Goal: Information Seeking & Learning: Find specific fact

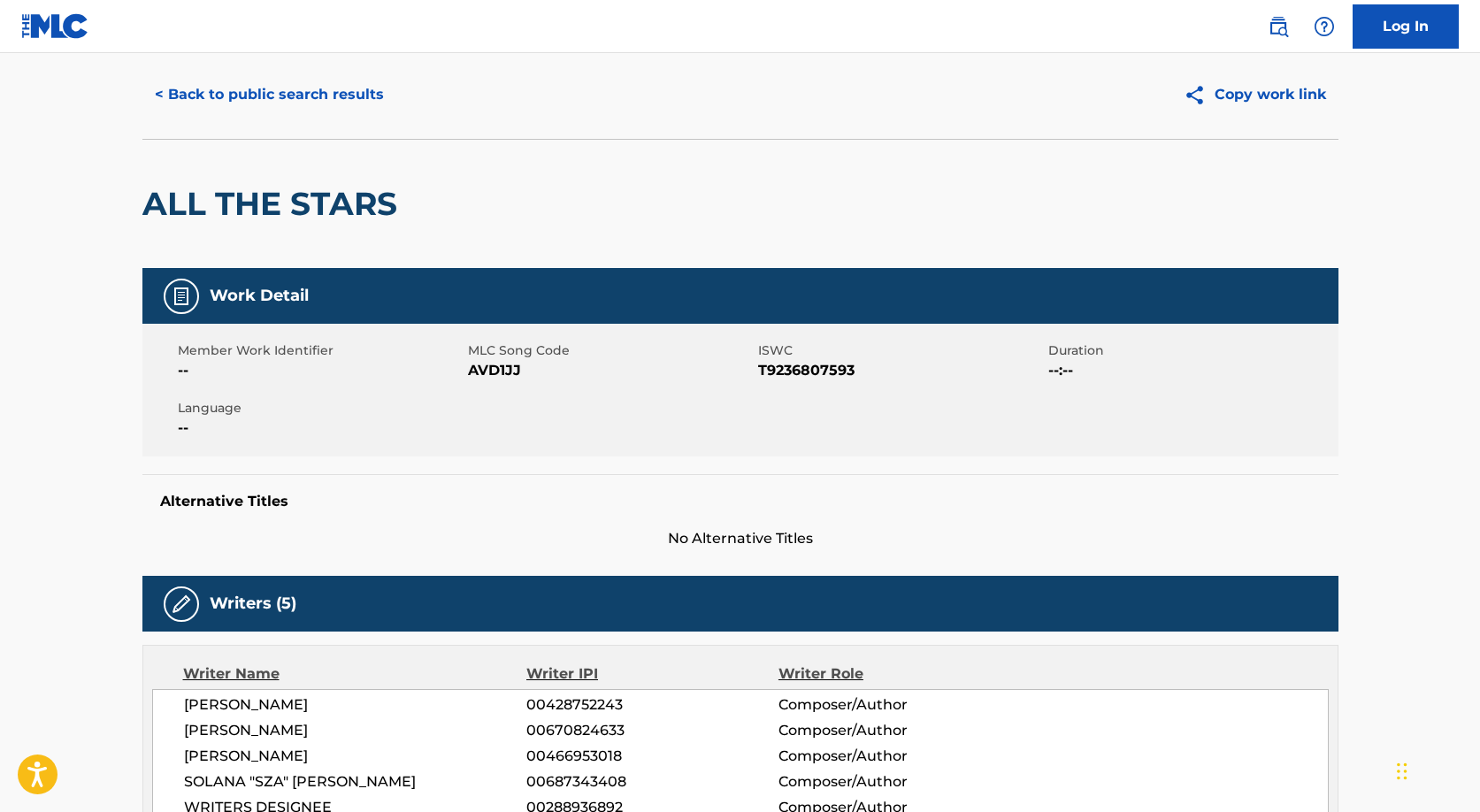
click at [327, 100] on button "< Back to public search results" at bounding box center [269, 95] width 254 height 44
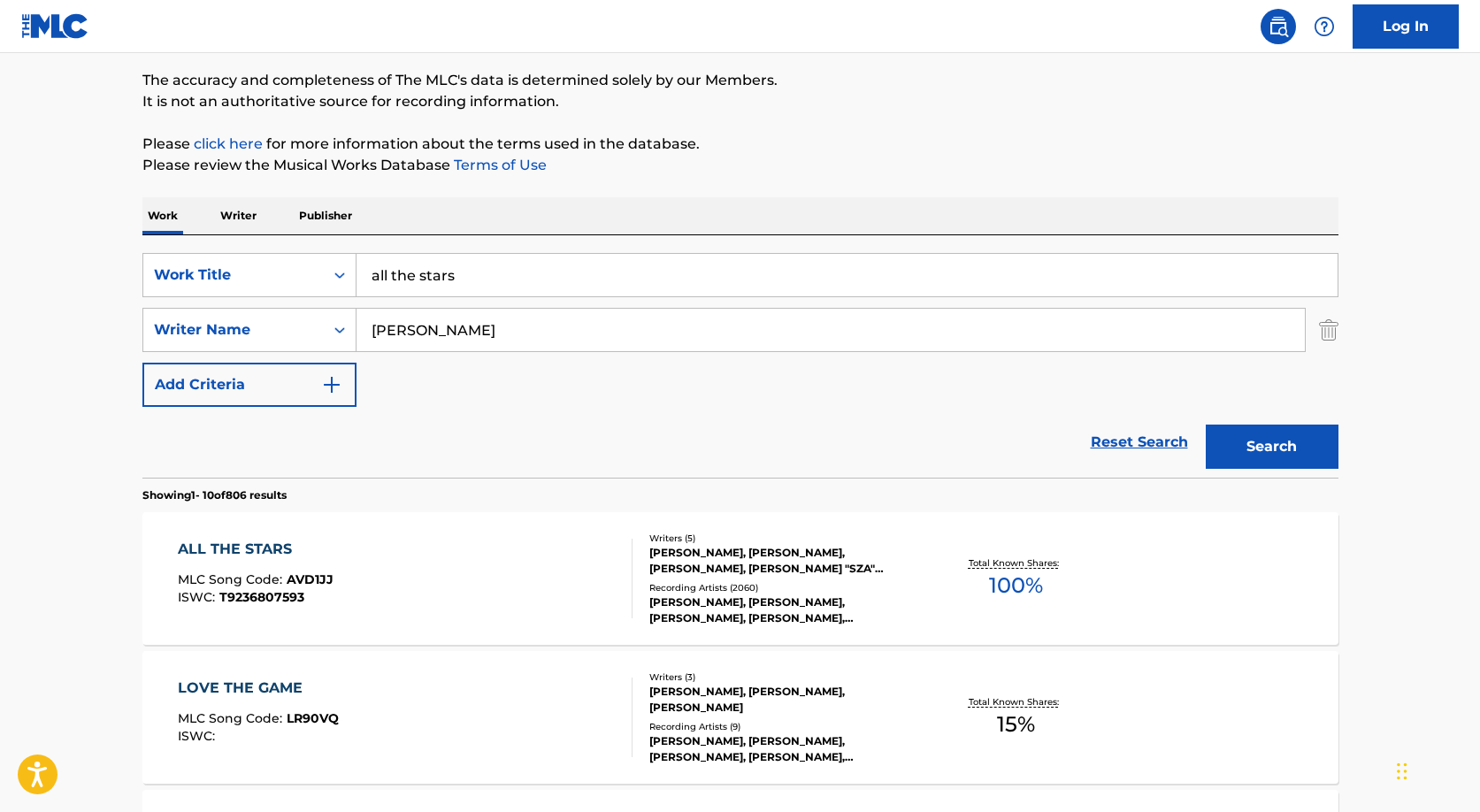
click at [506, 277] on input "all the stars" at bounding box center [847, 275] width 981 height 42
click at [506, 276] on input "all the stars" at bounding box center [847, 275] width 981 height 42
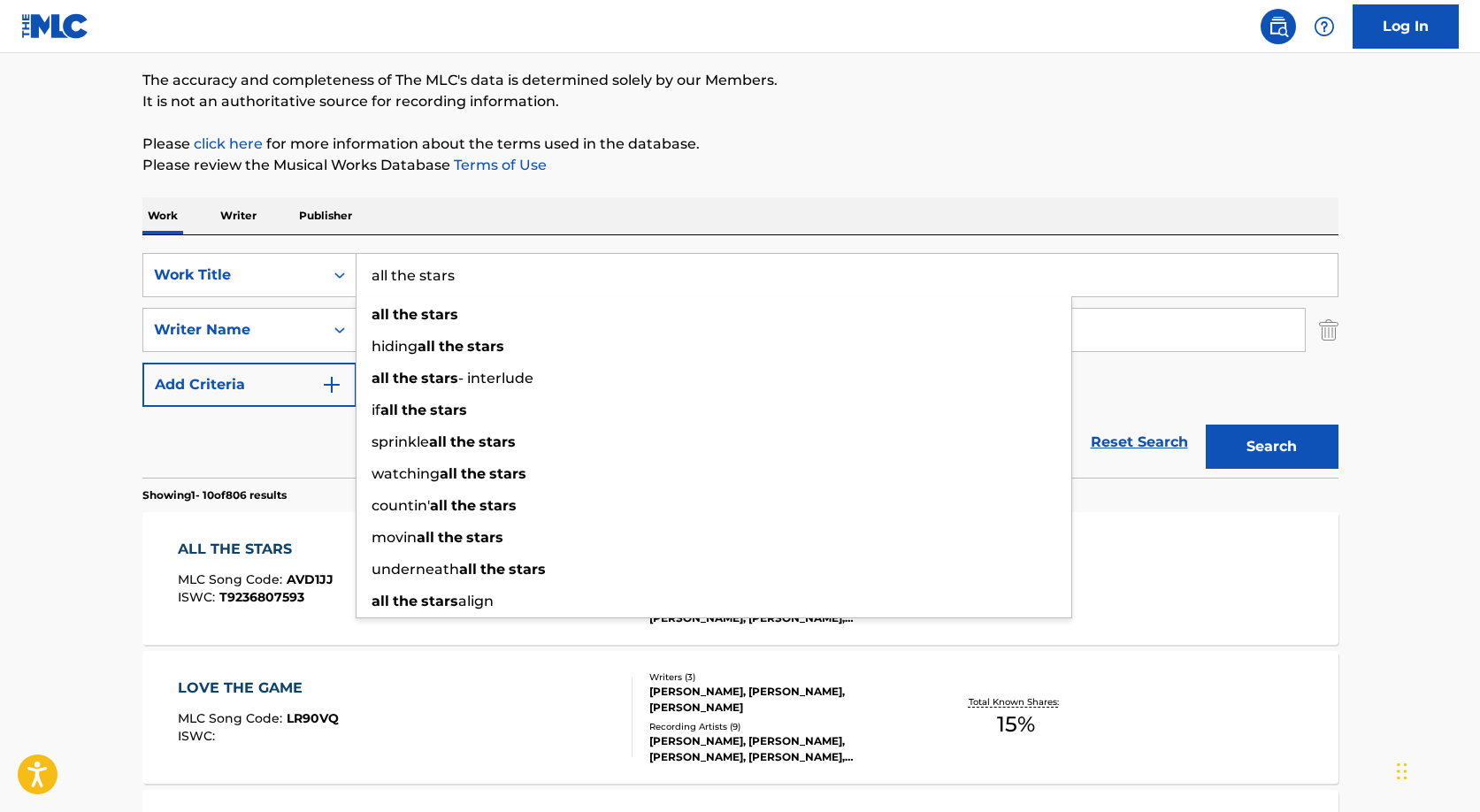
type input "c"
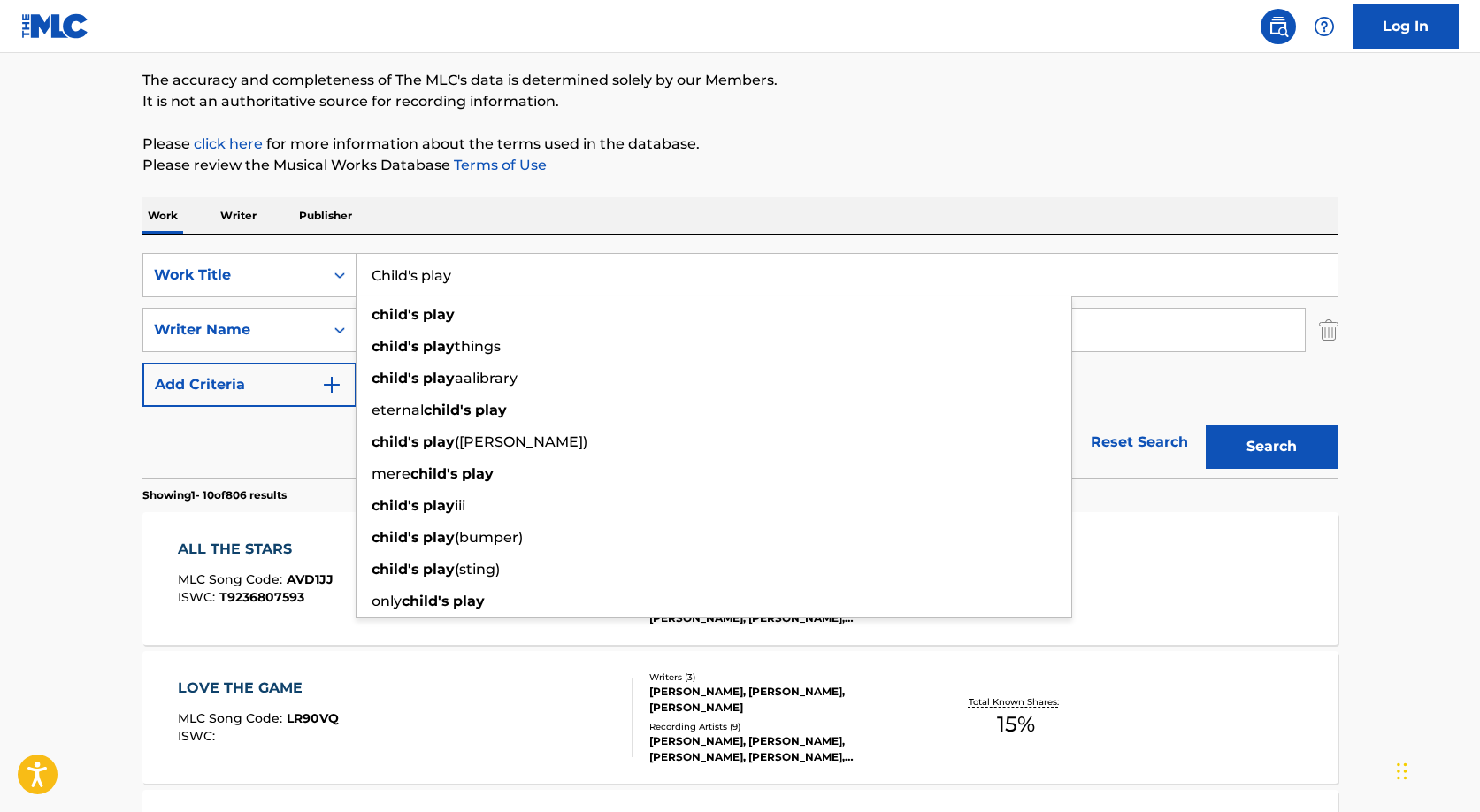
type input "Child's play"
click at [1205, 425] on button "Search" at bounding box center [1271, 447] width 132 height 44
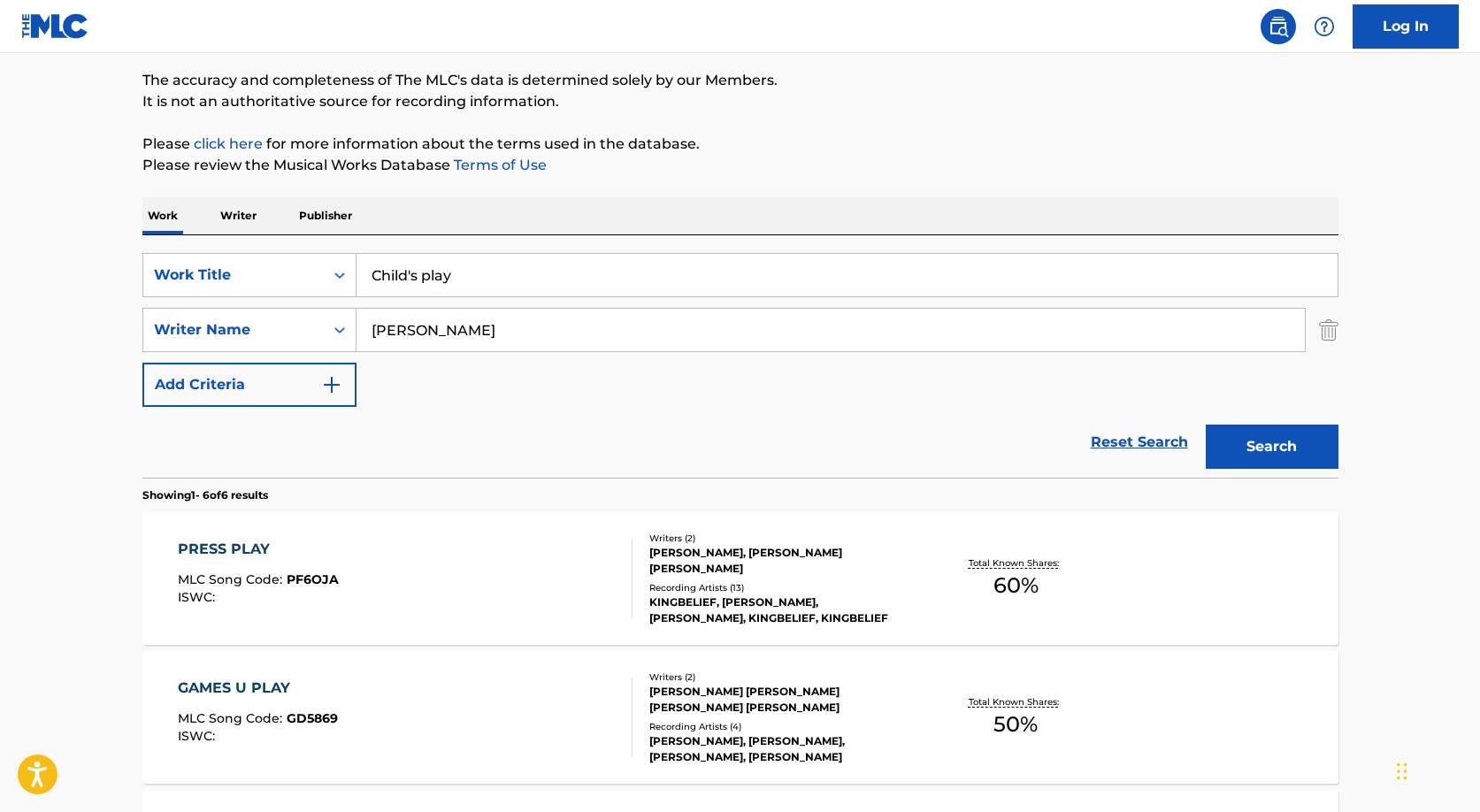
click at [394, 347] on input "[PERSON_NAME]" at bounding box center [830, 329] width 948 height 42
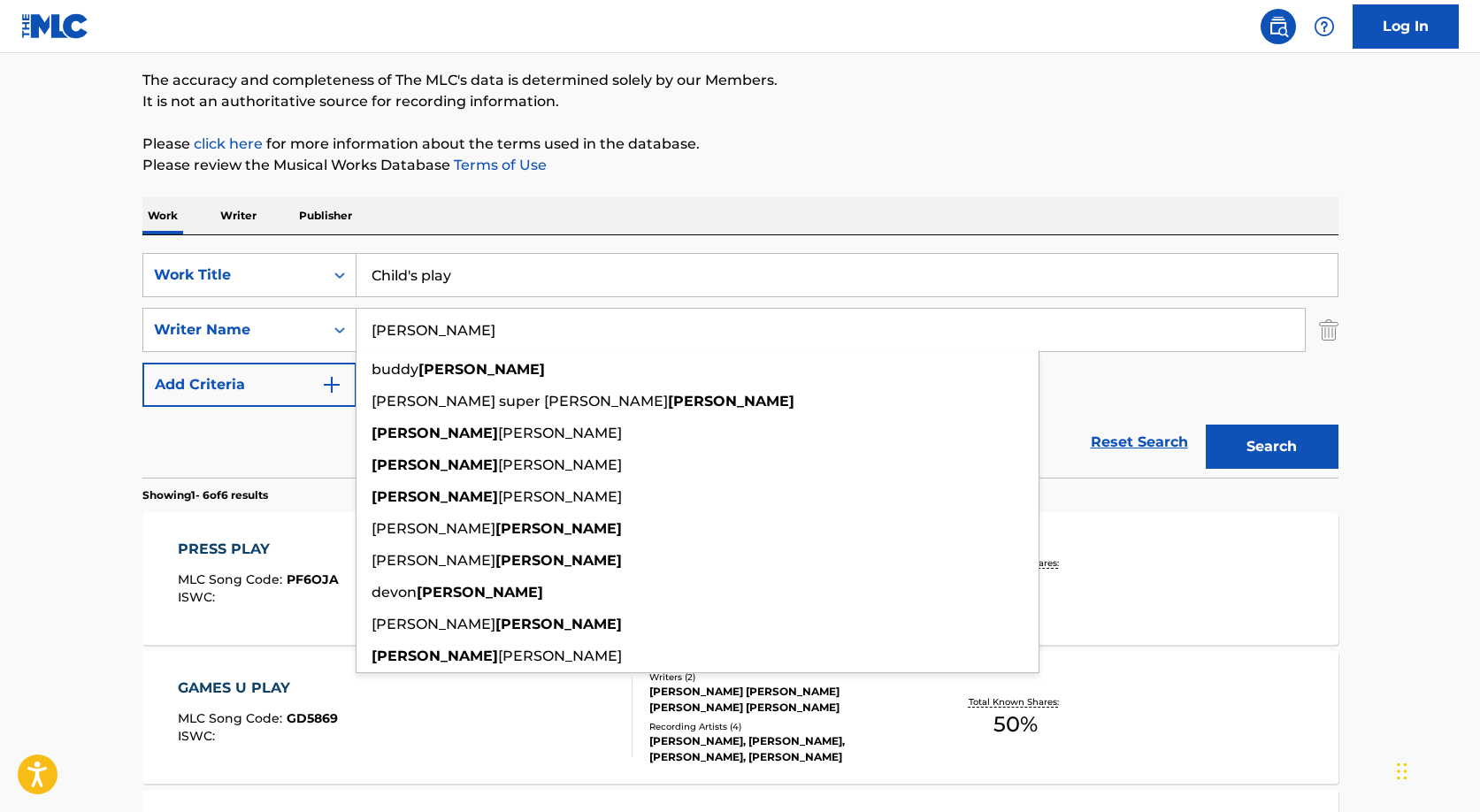
click at [403, 342] on input "[PERSON_NAME]" at bounding box center [830, 329] width 948 height 42
type input "c"
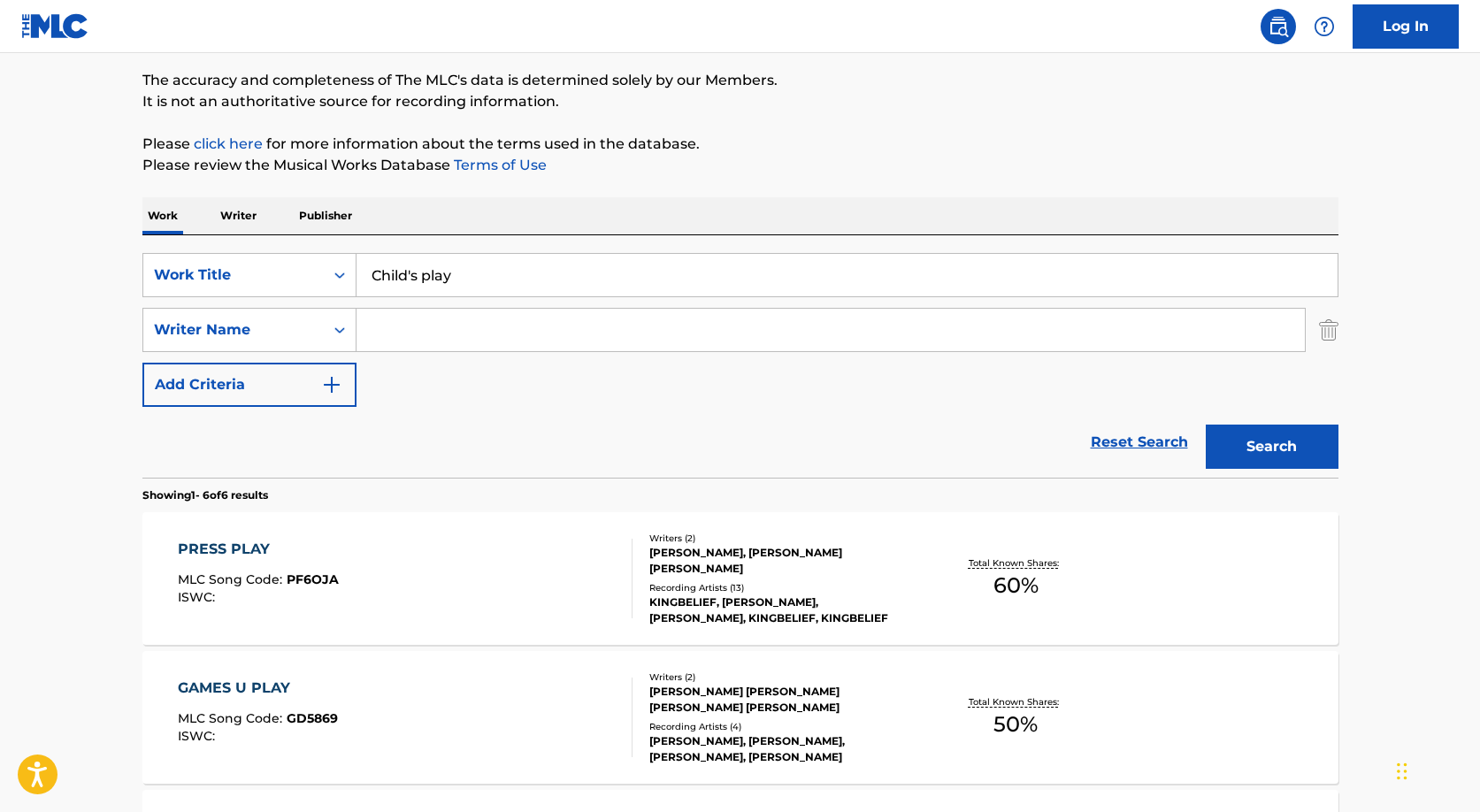
click at [1205, 425] on button "Search" at bounding box center [1271, 447] width 132 height 44
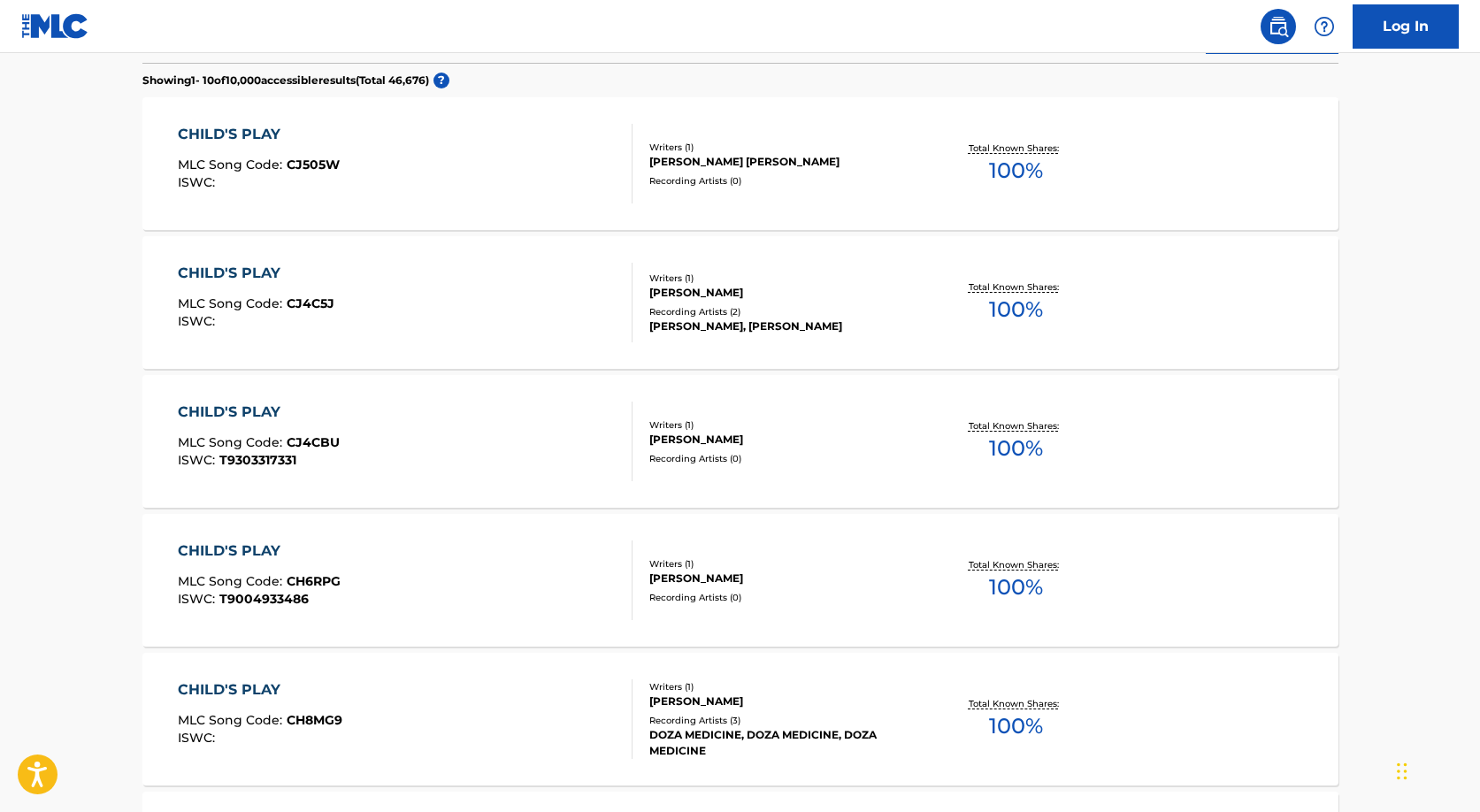
scroll to position [0, 0]
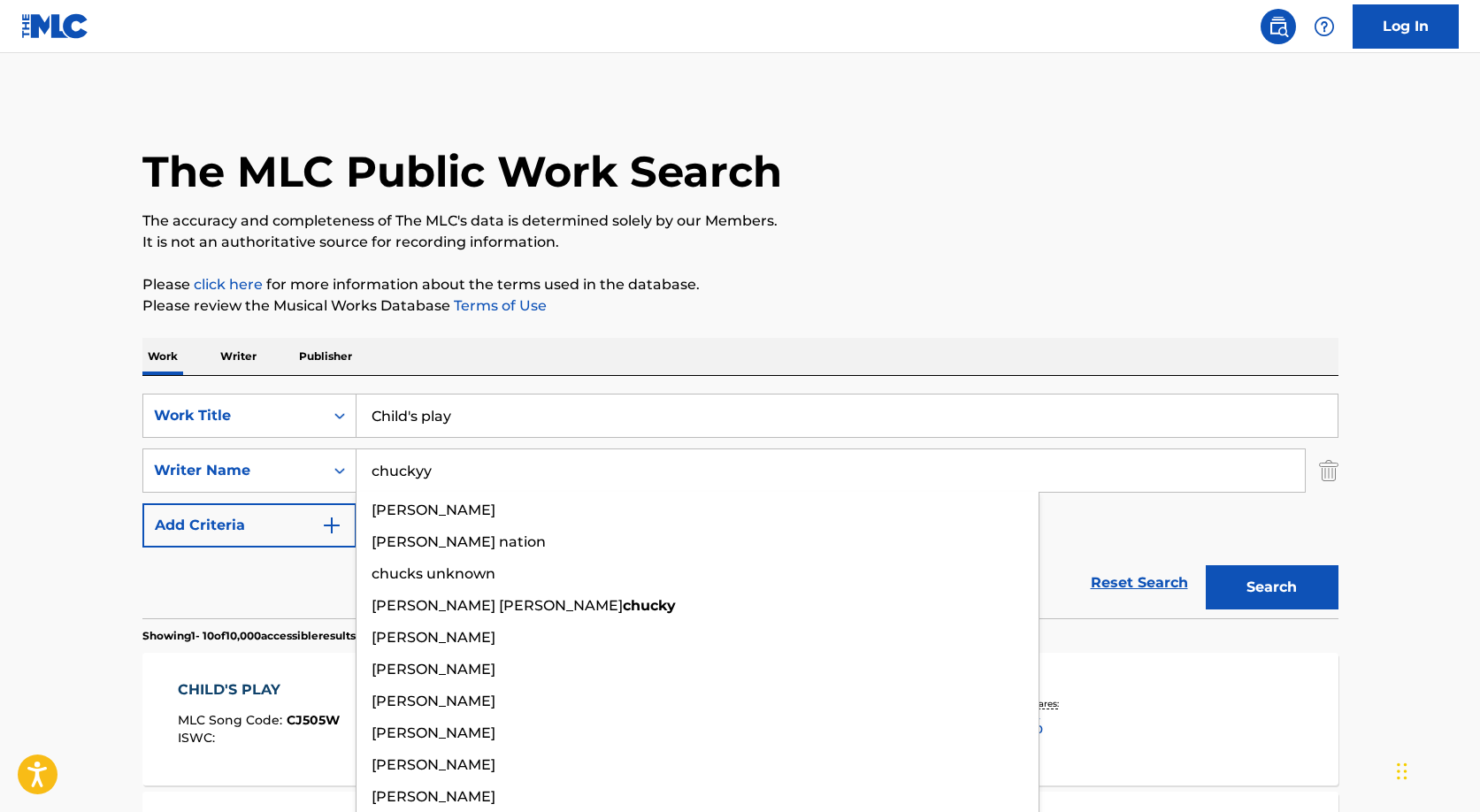
click at [1205, 565] on button "Search" at bounding box center [1271, 587] width 132 height 44
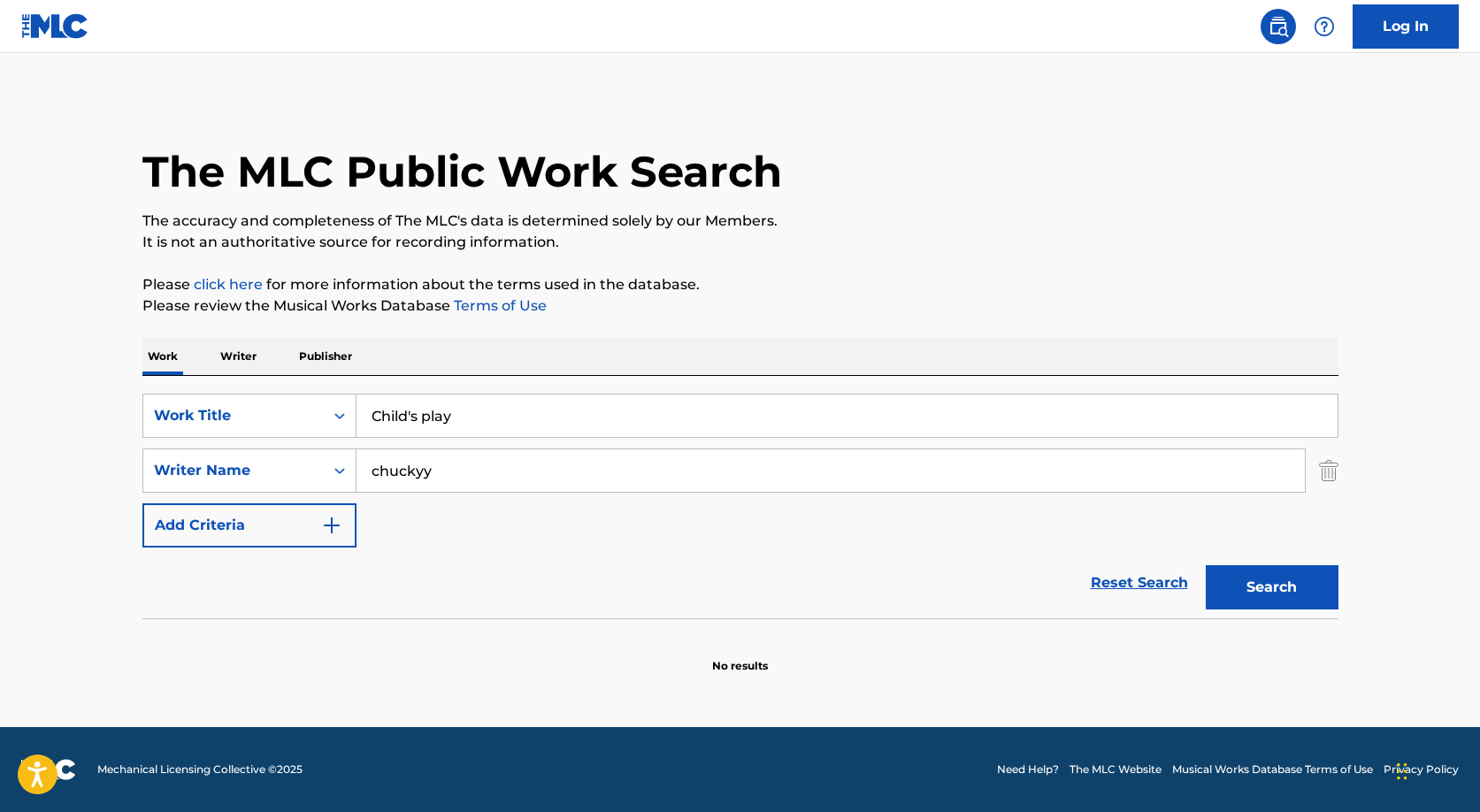
click at [375, 475] on input "chuckyy" at bounding box center [830, 470] width 948 height 42
click at [375, 474] on input "chuckyy" at bounding box center [830, 470] width 948 height 42
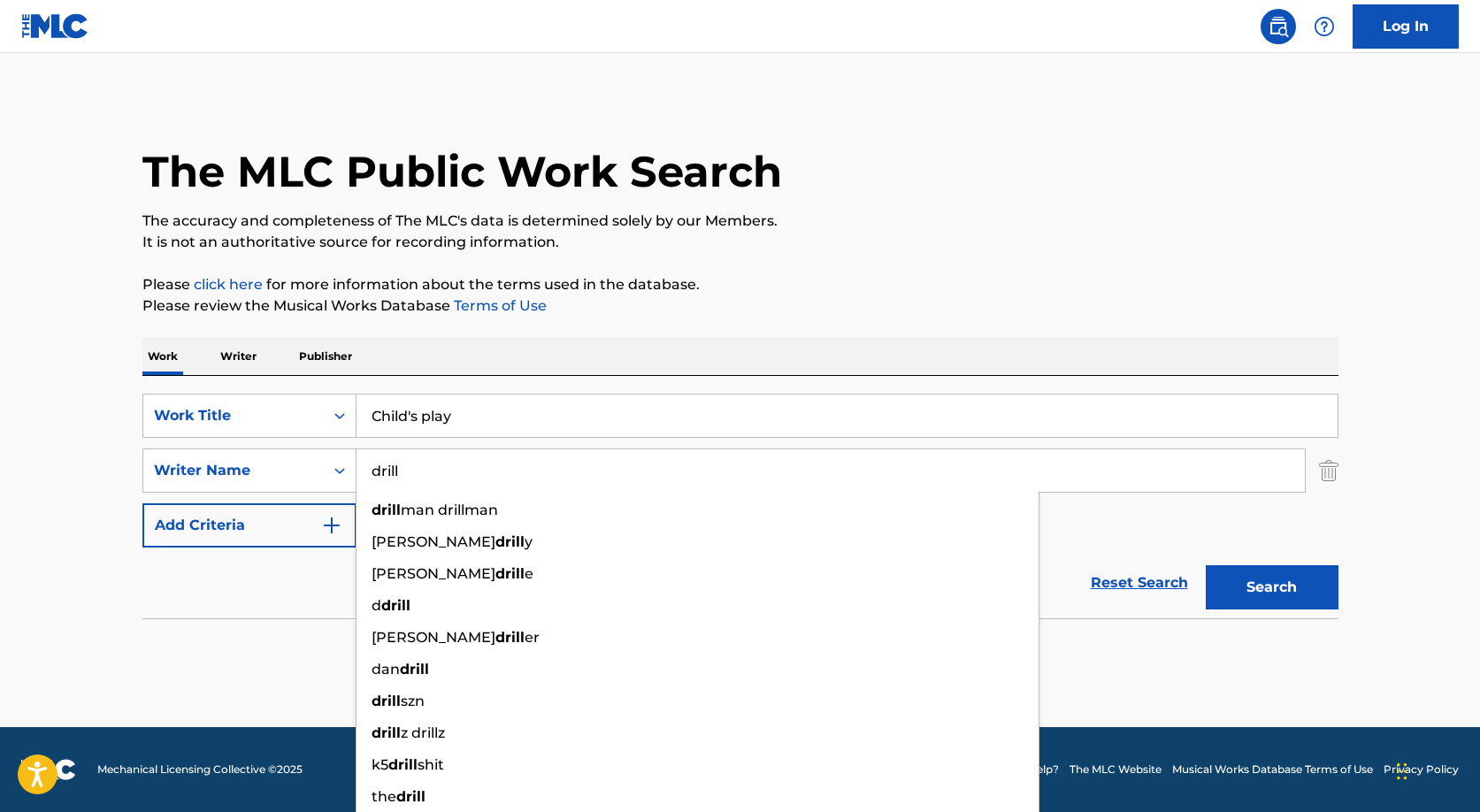
type input "drill"
click at [1205, 565] on button "Search" at bounding box center [1271, 587] width 132 height 44
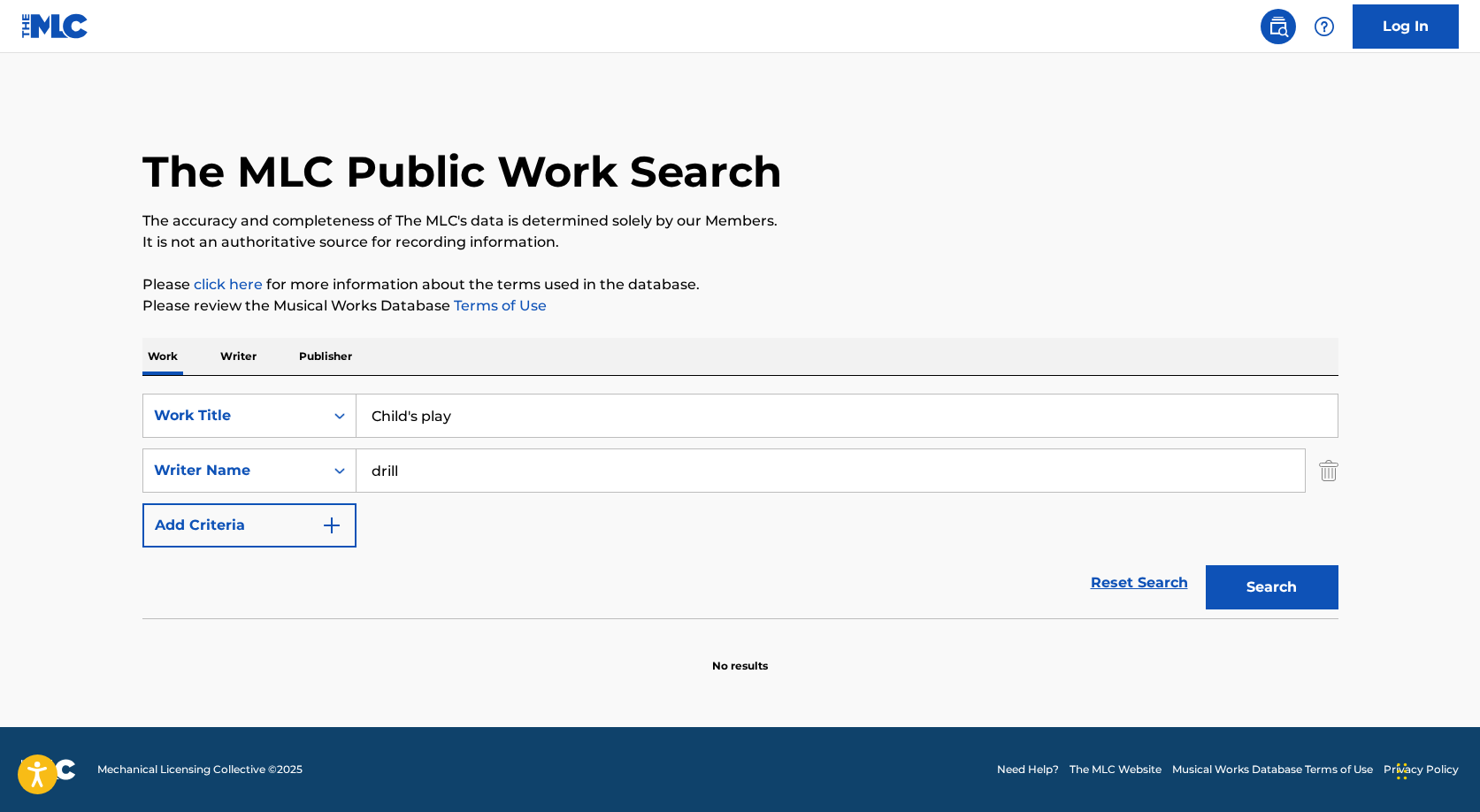
click at [390, 481] on input "drill" at bounding box center [830, 470] width 948 height 42
paste input "[PERSON_NAME]"
type input "[PERSON_NAME]"
click at [1205, 565] on button "Search" at bounding box center [1271, 587] width 132 height 44
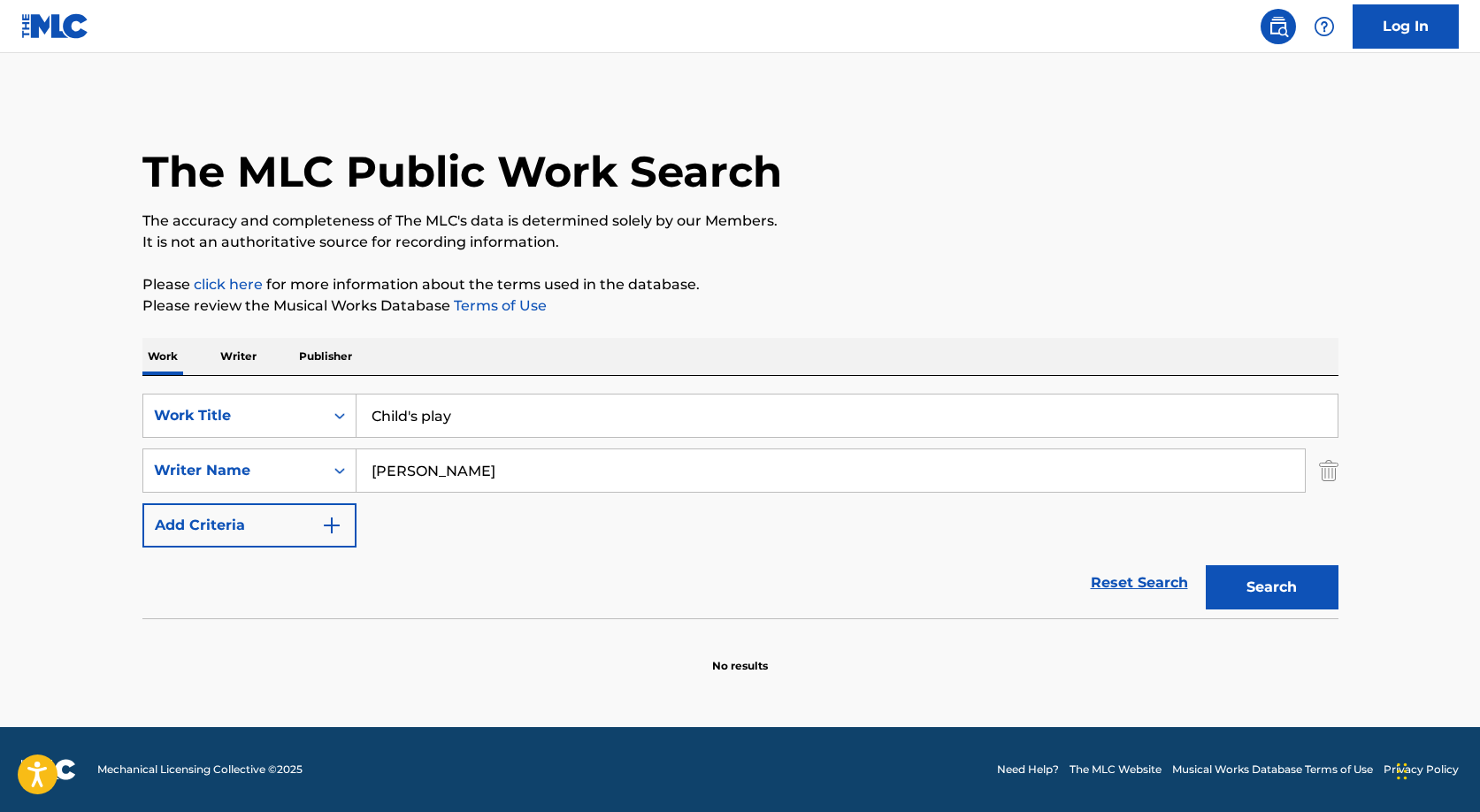
click at [420, 416] on input "Child's play" at bounding box center [847, 415] width 981 height 42
click at [1205, 565] on button "Search" at bounding box center [1271, 587] width 132 height 44
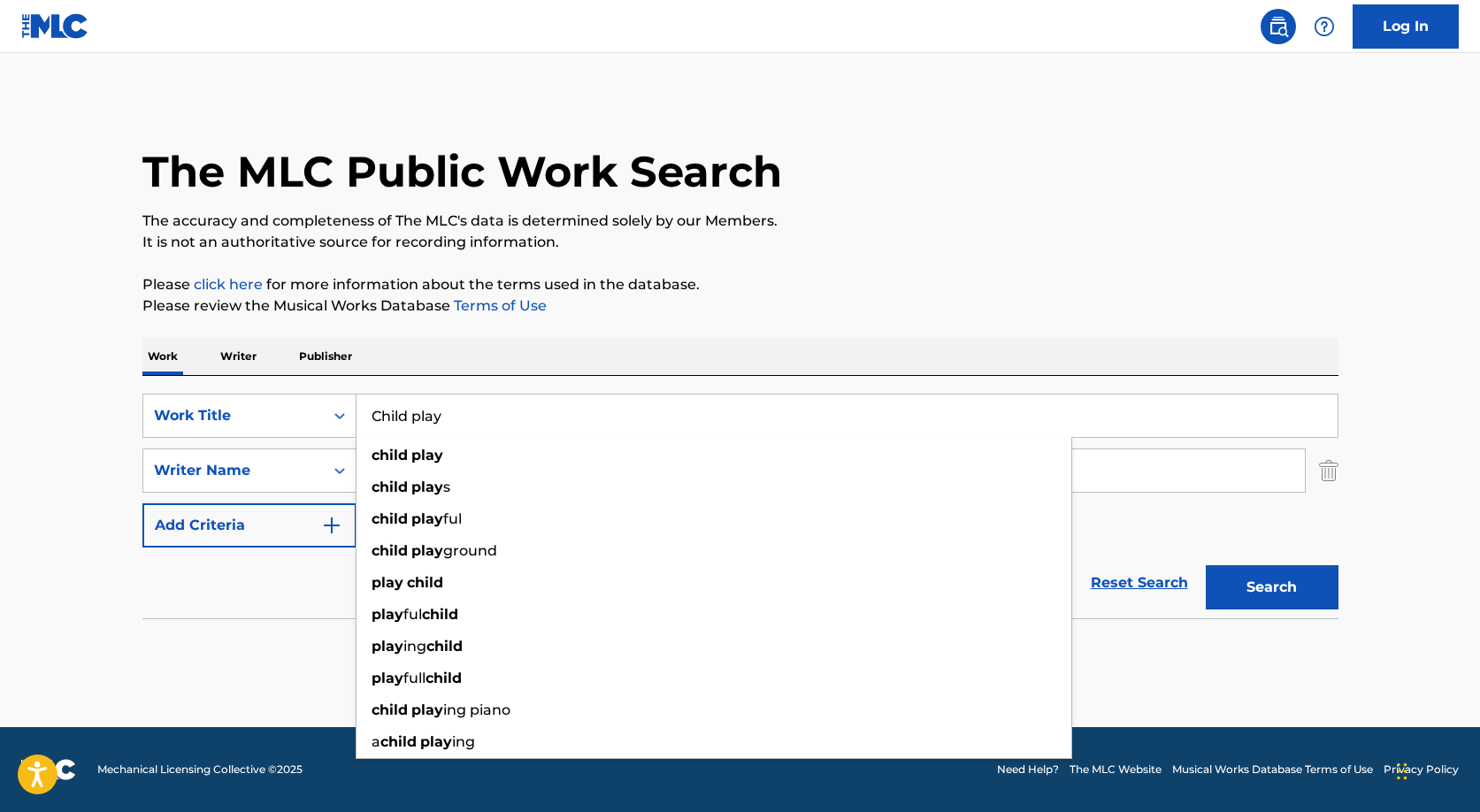
click at [472, 411] on input "Child play" at bounding box center [847, 415] width 981 height 42
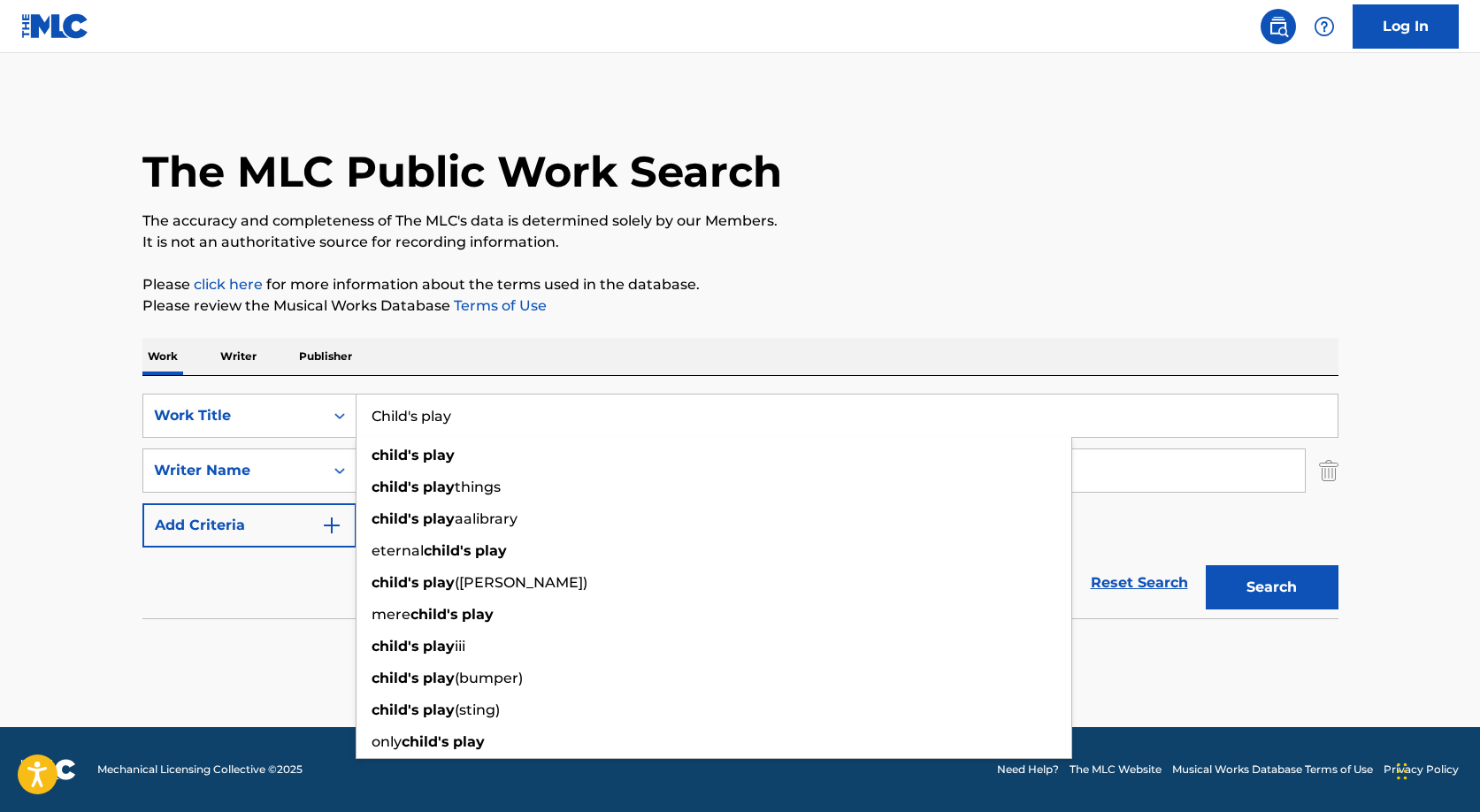
type input "Child's play"
click at [660, 332] on div "The MLC Public Work Search The accuracy and completeness of The MLC's data is d…" at bounding box center [740, 385] width 1238 height 577
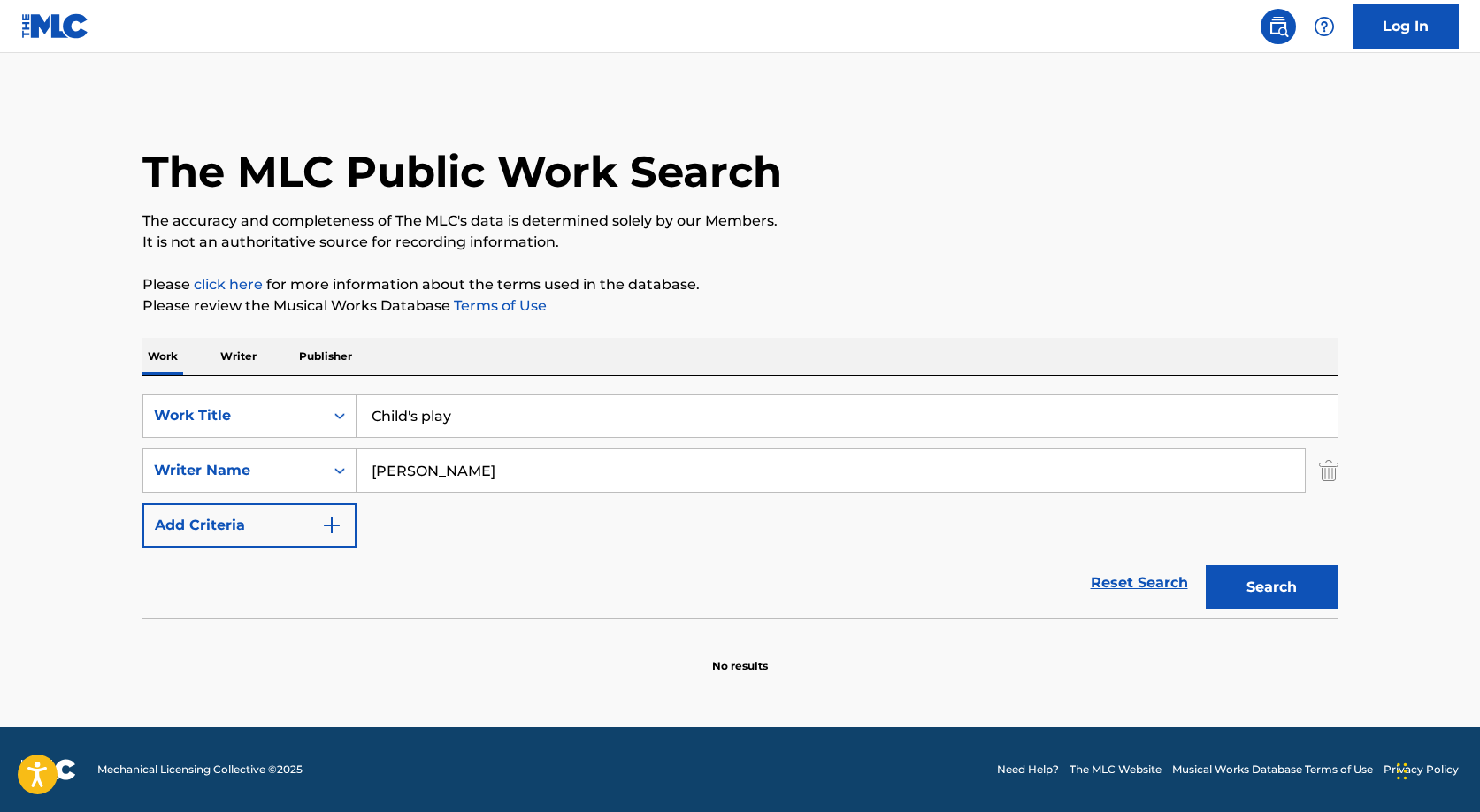
click at [487, 466] on input "[PERSON_NAME]" at bounding box center [830, 470] width 948 height 42
click at [463, 466] on input "[PERSON_NAME]" at bounding box center [830, 470] width 948 height 42
click at [462, 466] on input "[PERSON_NAME]" at bounding box center [830, 470] width 948 height 42
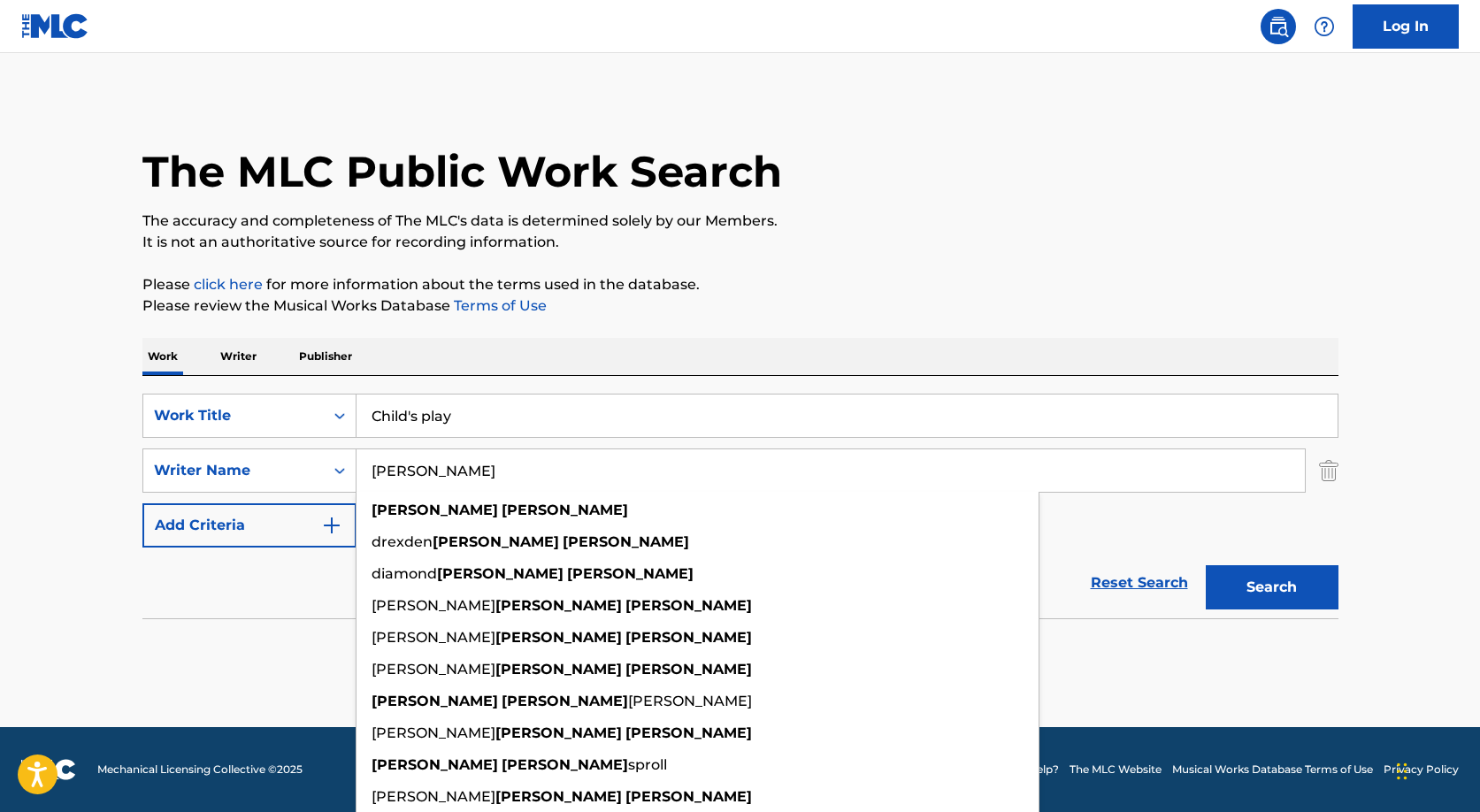
type input "[PERSON_NAME]"
click at [1205, 565] on button "Search" at bounding box center [1271, 587] width 132 height 44
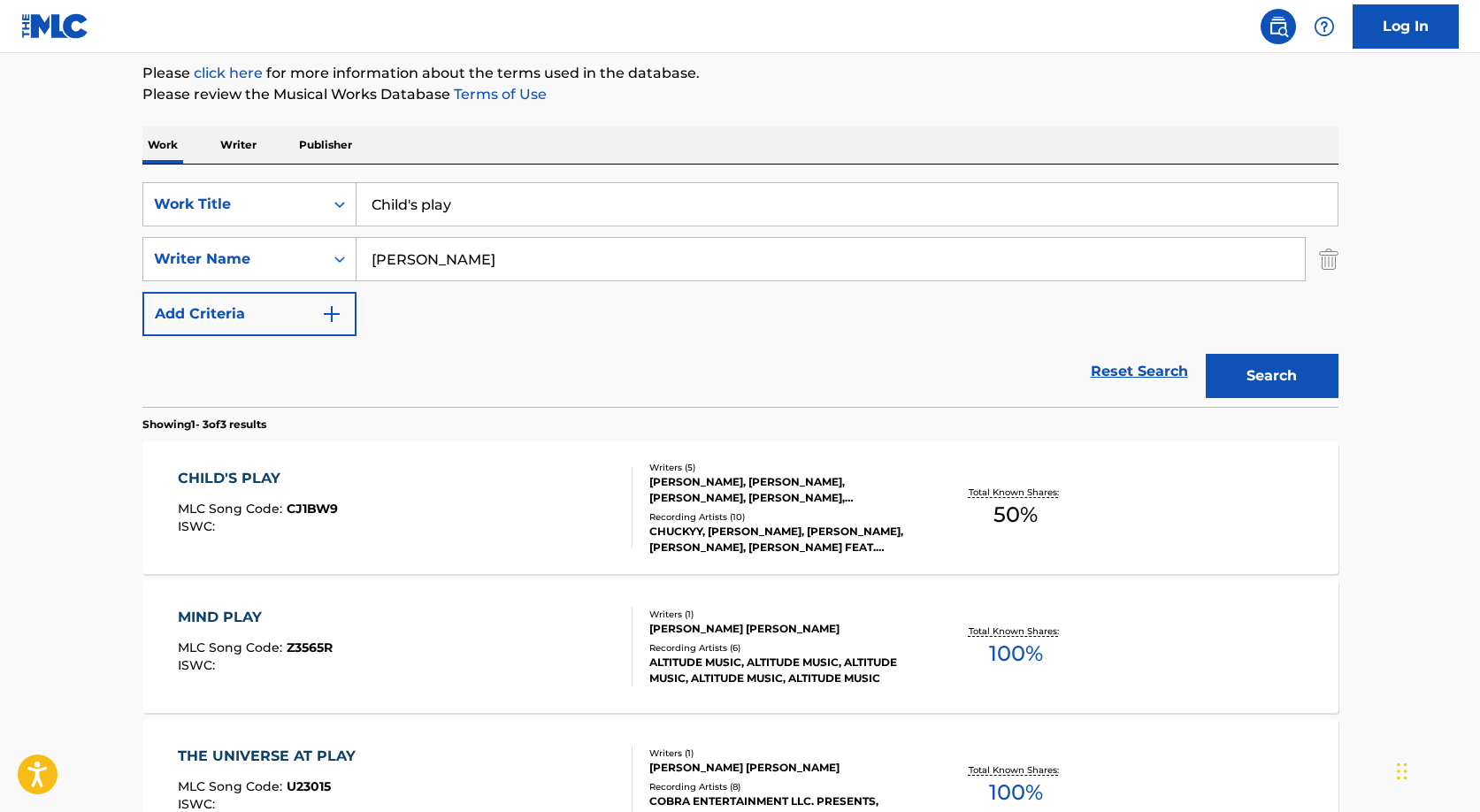
scroll to position [234, 0]
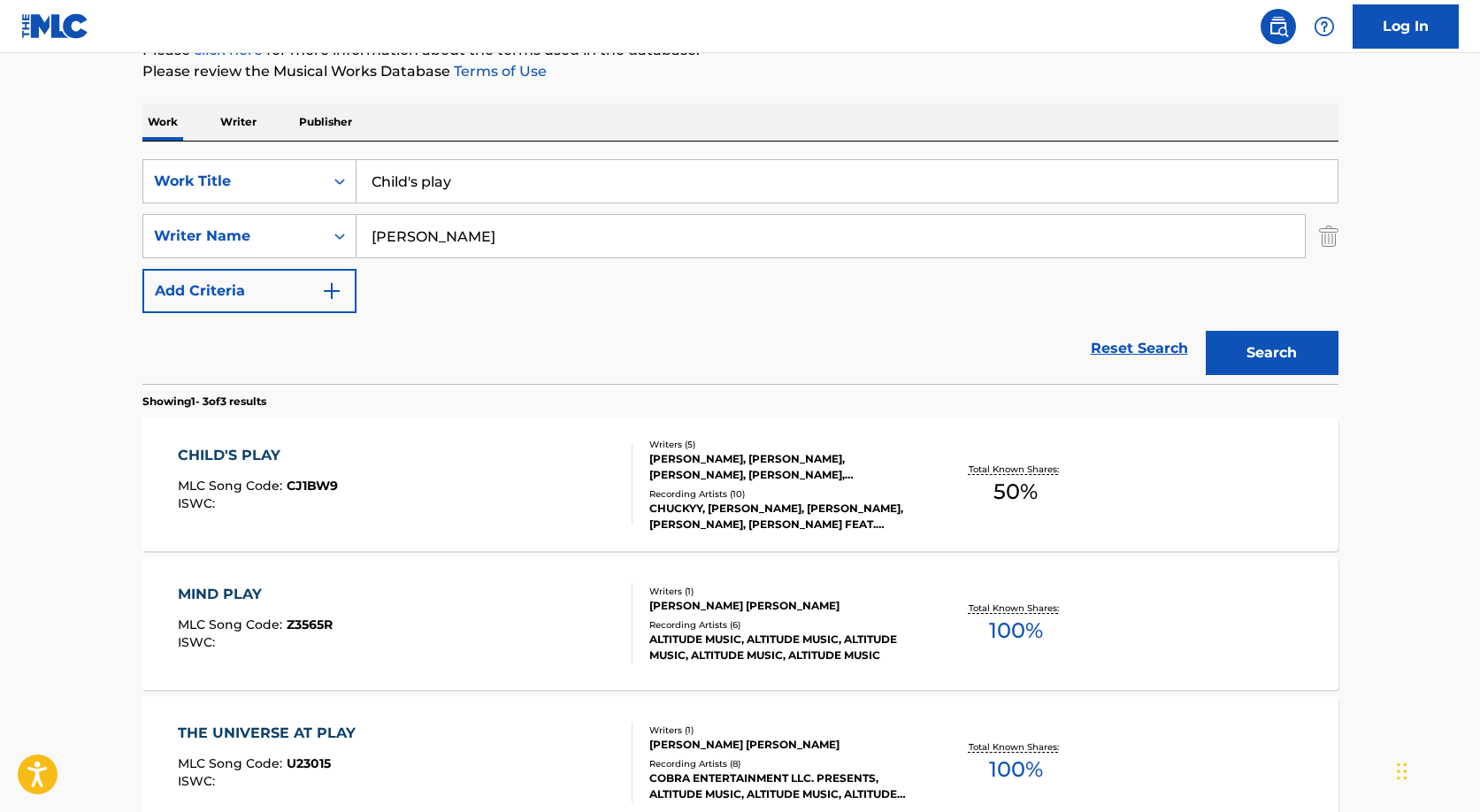
click at [610, 474] on div "CHILD'S PLAY MLC Song Code : CJ1BW9 ISWC :" at bounding box center [404, 484] width 455 height 79
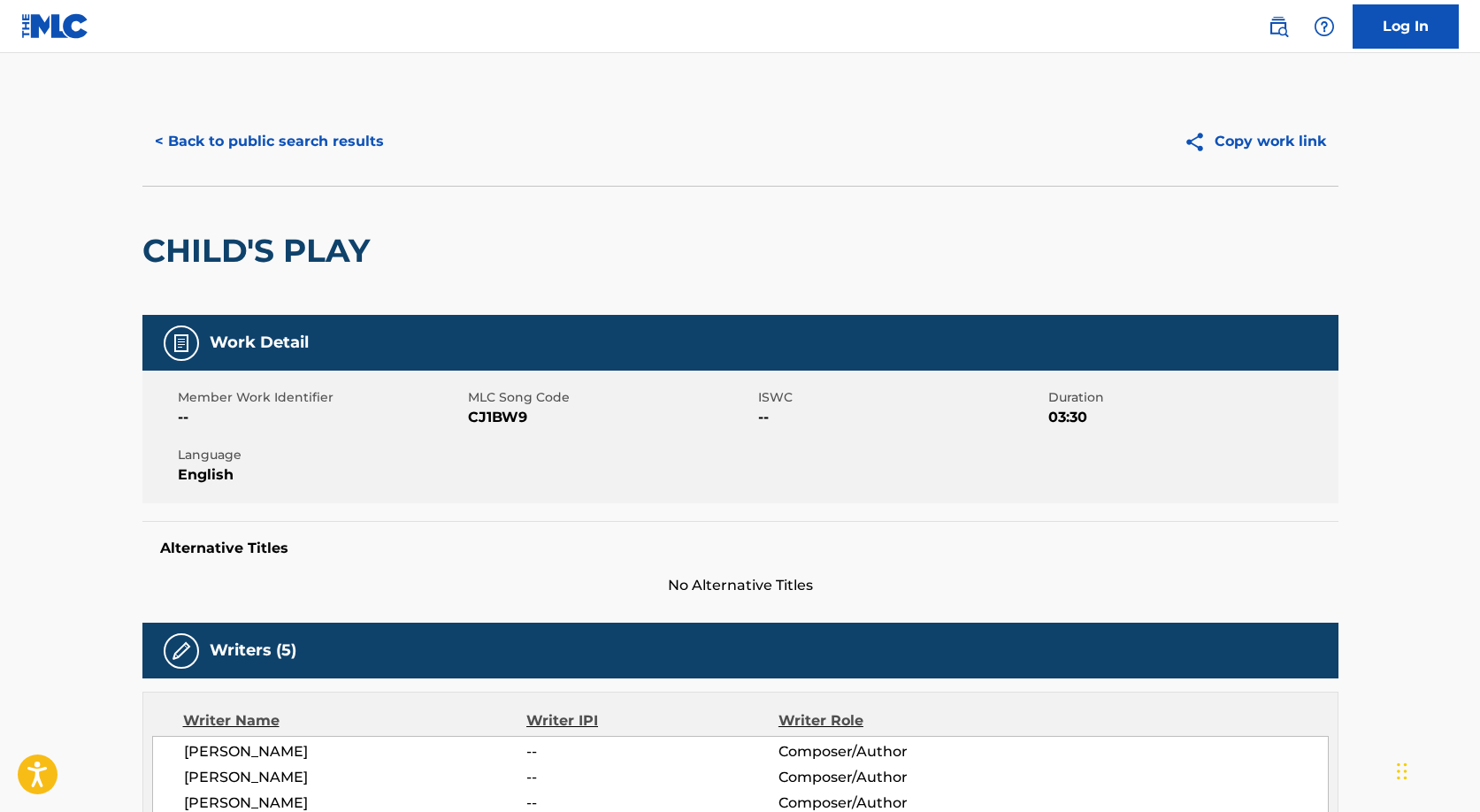
click at [328, 255] on h2 "CHILD'S PLAY" at bounding box center [260, 250] width 236 height 40
copy div "CHILD'S PLAY"
click at [328, 253] on h2 "CHILD'S PLAY" at bounding box center [260, 250] width 236 height 40
